Goal: Browse casually: Explore the website without a specific task or goal

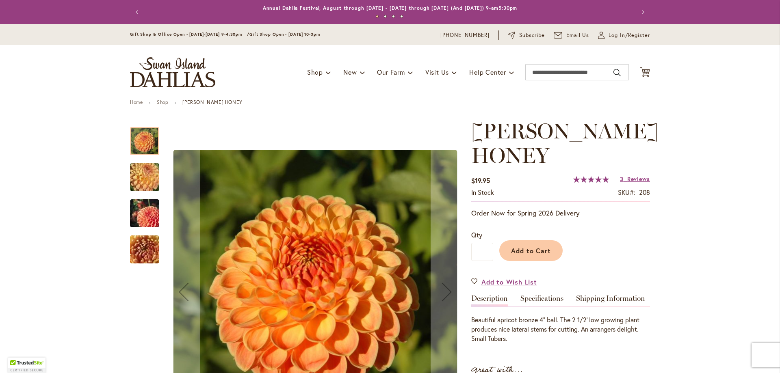
scroll to position [227, 0]
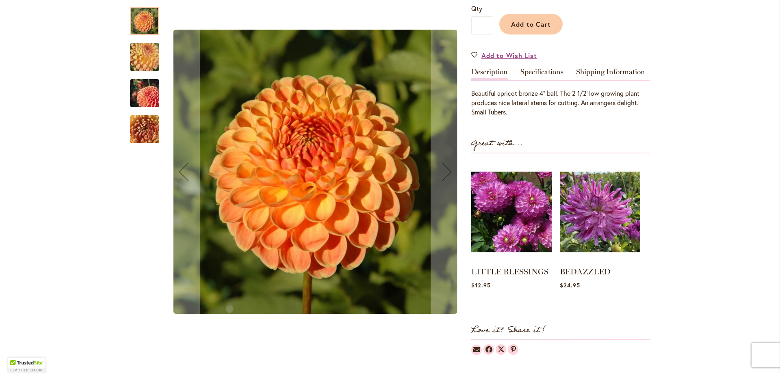
click at [150, 56] on img "CRICHTON HONEY" at bounding box center [144, 57] width 59 height 44
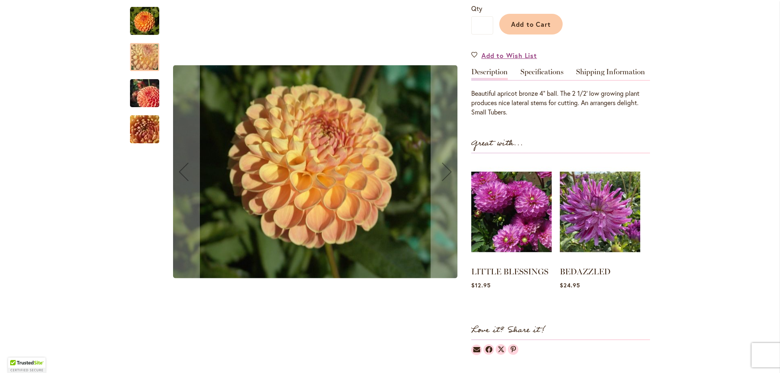
click at [145, 87] on img "CRICHTON HONEY" at bounding box center [144, 93] width 59 height 39
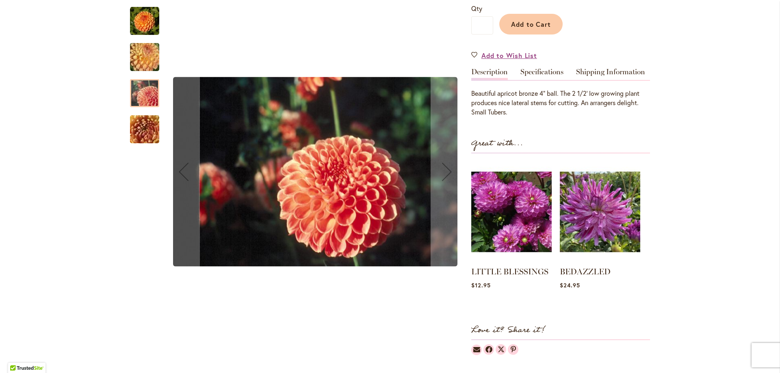
click at [143, 128] on img "CRICHTON HONEY" at bounding box center [144, 130] width 59 height 44
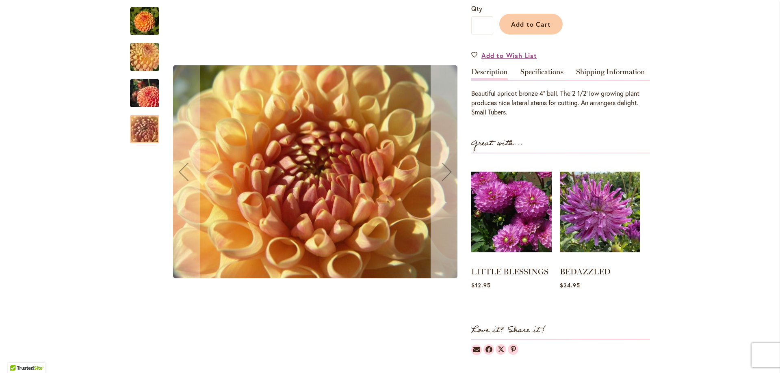
click at [447, 173] on div "Next" at bounding box center [447, 172] width 33 height 33
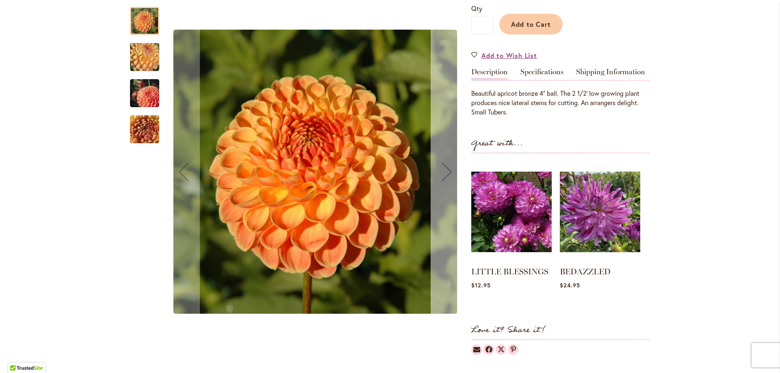
click at [447, 173] on div "Next" at bounding box center [447, 172] width 33 height 33
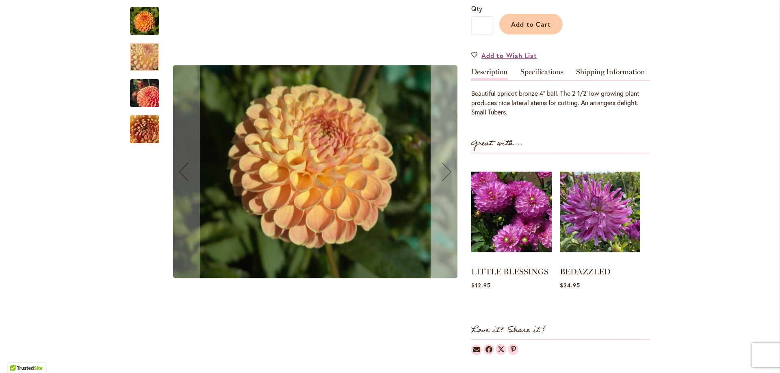
click at [447, 173] on div "Next" at bounding box center [447, 172] width 33 height 33
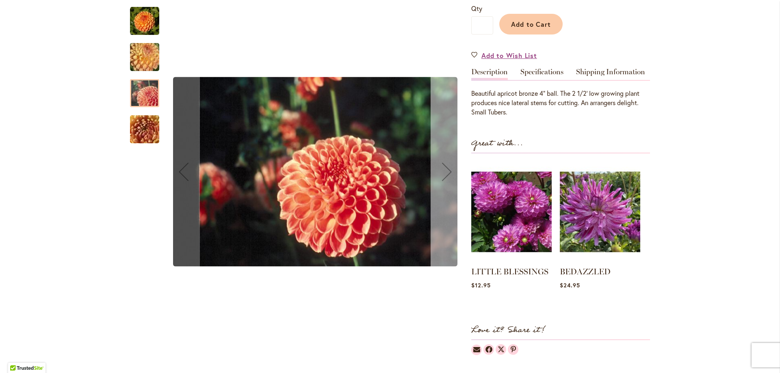
click at [447, 173] on div "Next" at bounding box center [447, 172] width 33 height 33
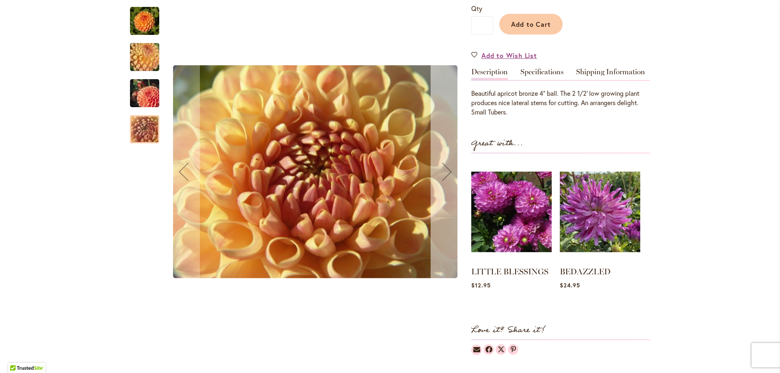
click at [447, 173] on div "Next" at bounding box center [447, 172] width 33 height 33
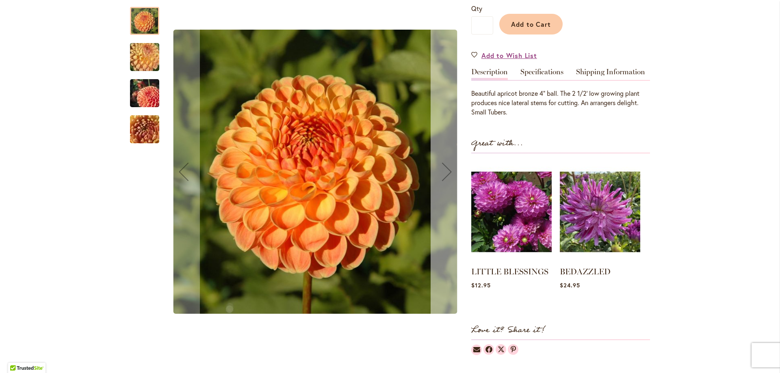
click at [447, 173] on div "Next" at bounding box center [447, 172] width 33 height 33
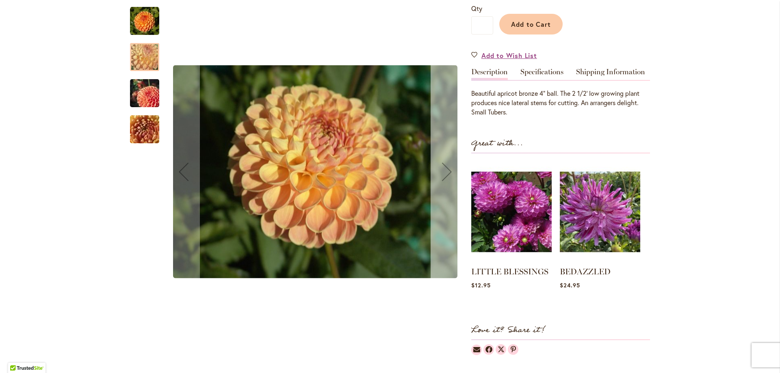
click at [447, 173] on div "Next" at bounding box center [447, 172] width 33 height 33
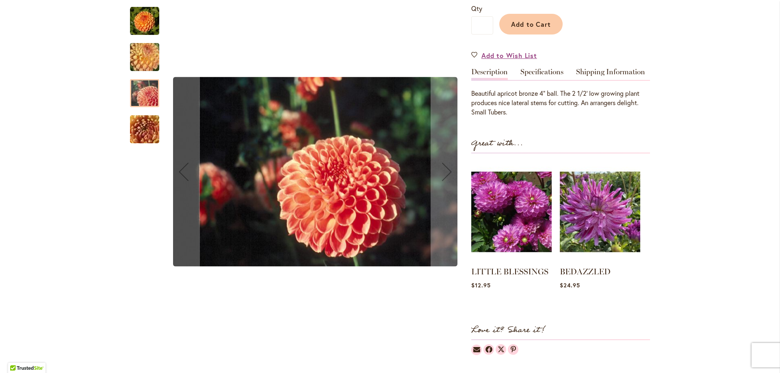
scroll to position [7, 0]
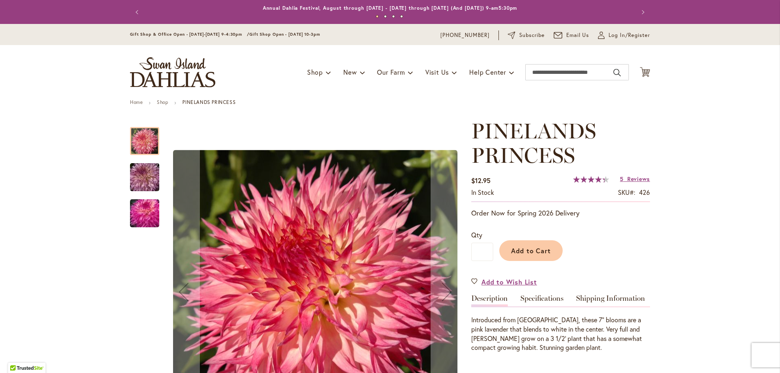
scroll to position [176, 0]
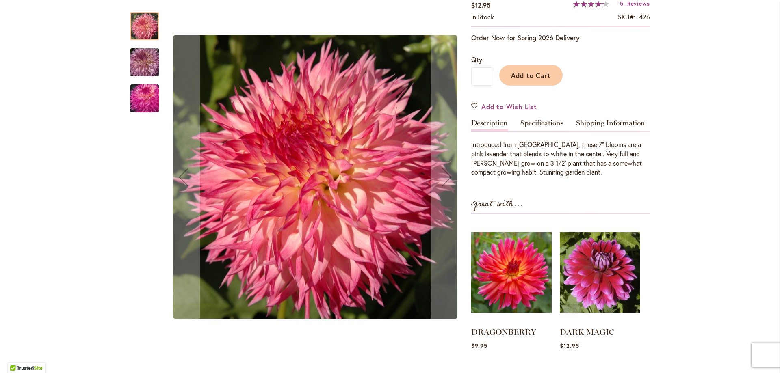
click at [144, 52] on img "PINELANDS PRINCESS" at bounding box center [144, 62] width 59 height 39
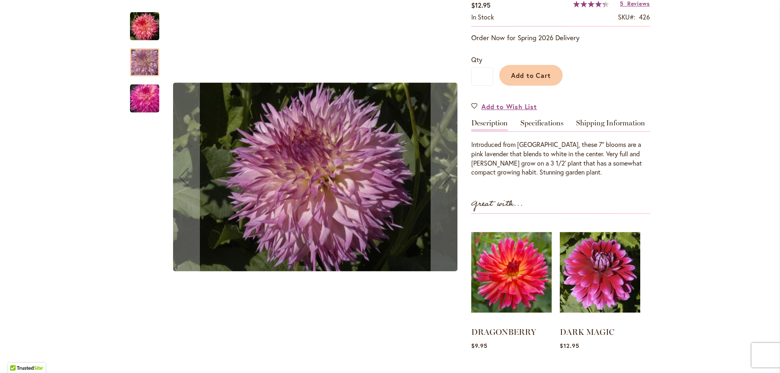
click at [141, 105] on img "PINELANDS PRINCESS" at bounding box center [144, 98] width 59 height 39
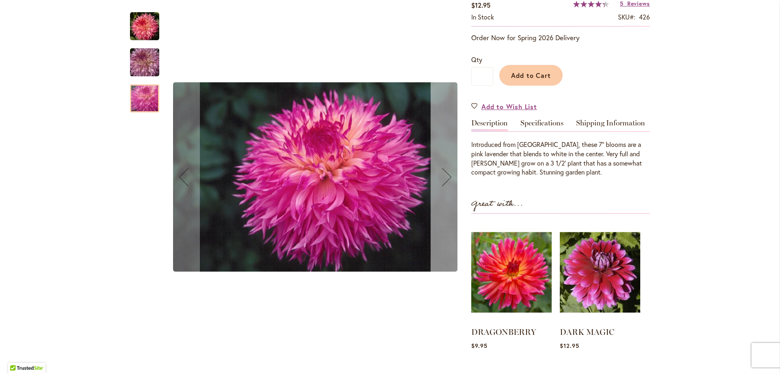
click at [439, 190] on div "Next" at bounding box center [447, 177] width 33 height 33
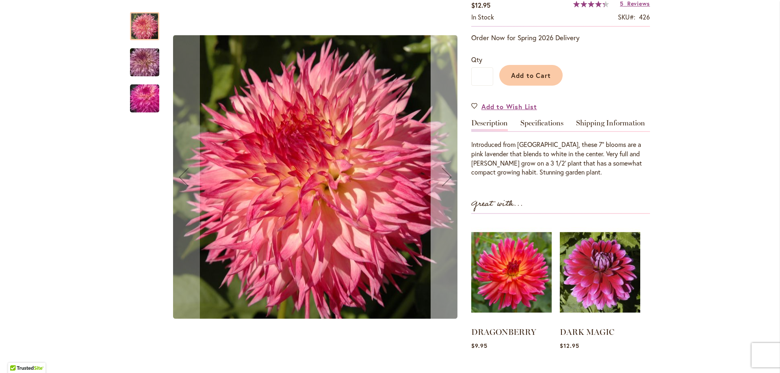
click at [439, 190] on div "Next" at bounding box center [447, 177] width 33 height 33
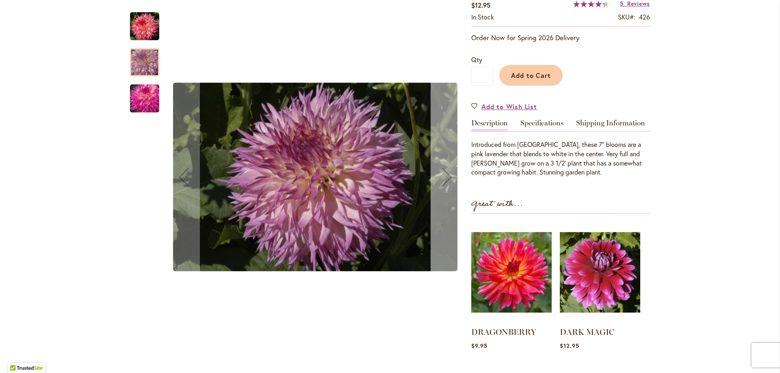
click at [439, 190] on div "Next" at bounding box center [447, 177] width 33 height 33
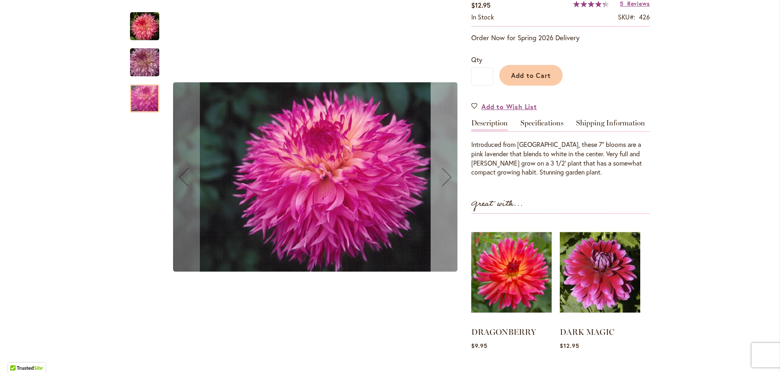
click at [439, 190] on div "Next" at bounding box center [447, 177] width 33 height 33
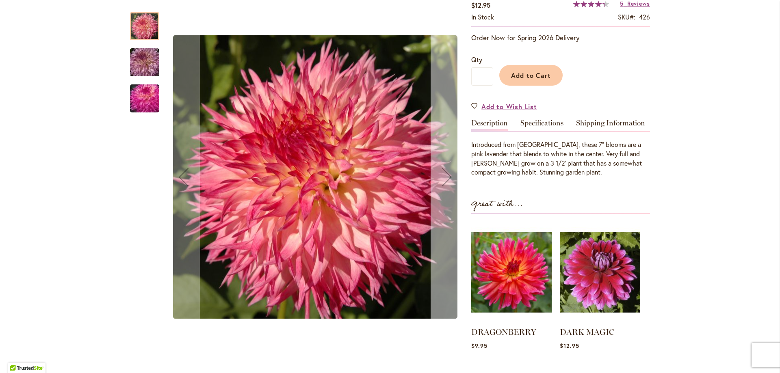
click at [439, 190] on div "Next" at bounding box center [447, 177] width 33 height 33
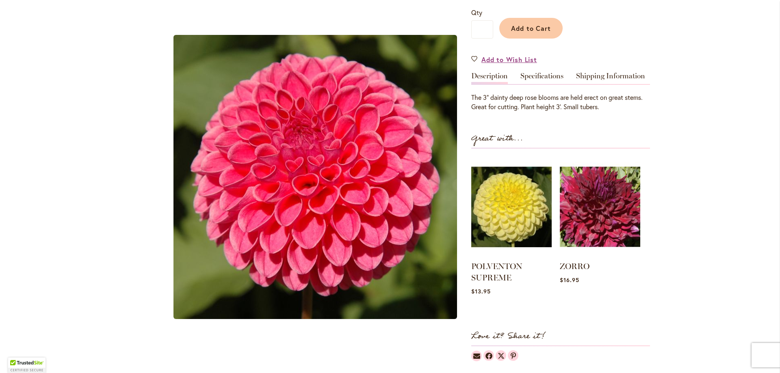
scroll to position [219, 0]
